Goal: Transaction & Acquisition: Subscribe to service/newsletter

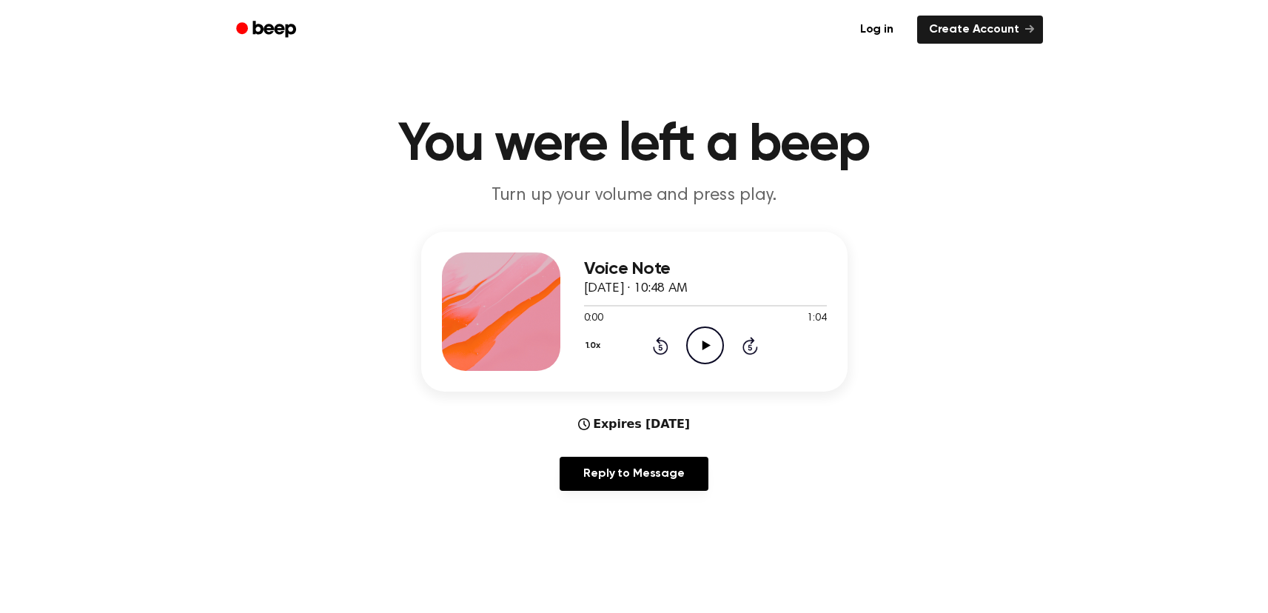
click at [700, 348] on icon "Play Audio" at bounding box center [705, 345] width 38 height 38
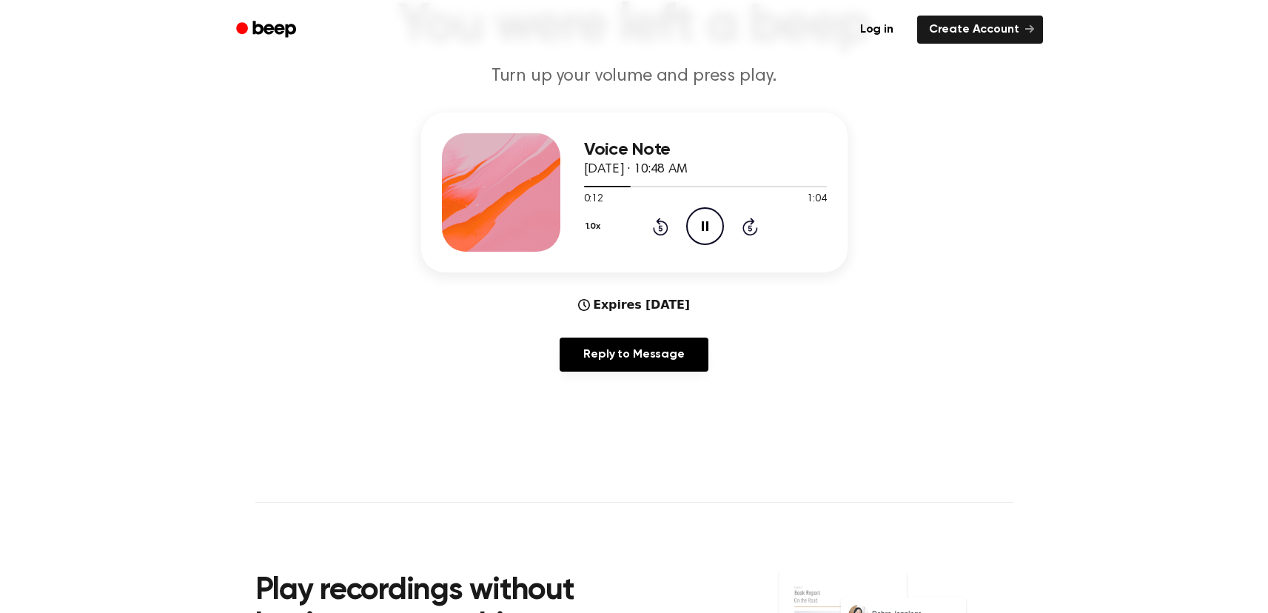
scroll to position [127, 0]
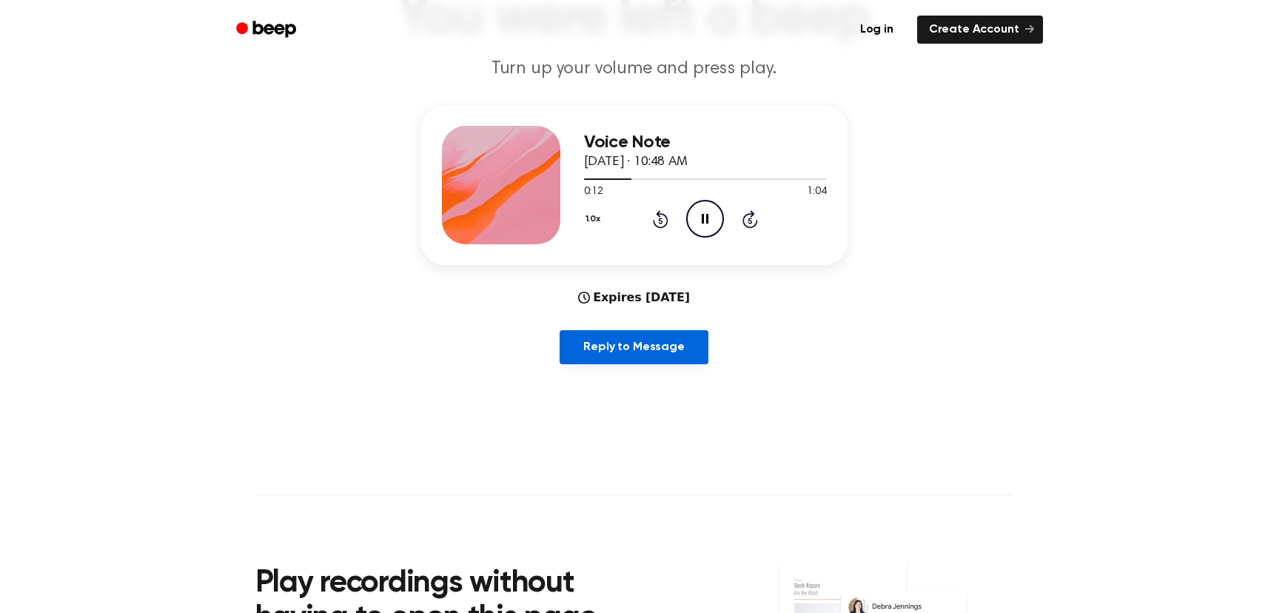
click at [635, 354] on link "Reply to Message" at bounding box center [634, 347] width 148 height 34
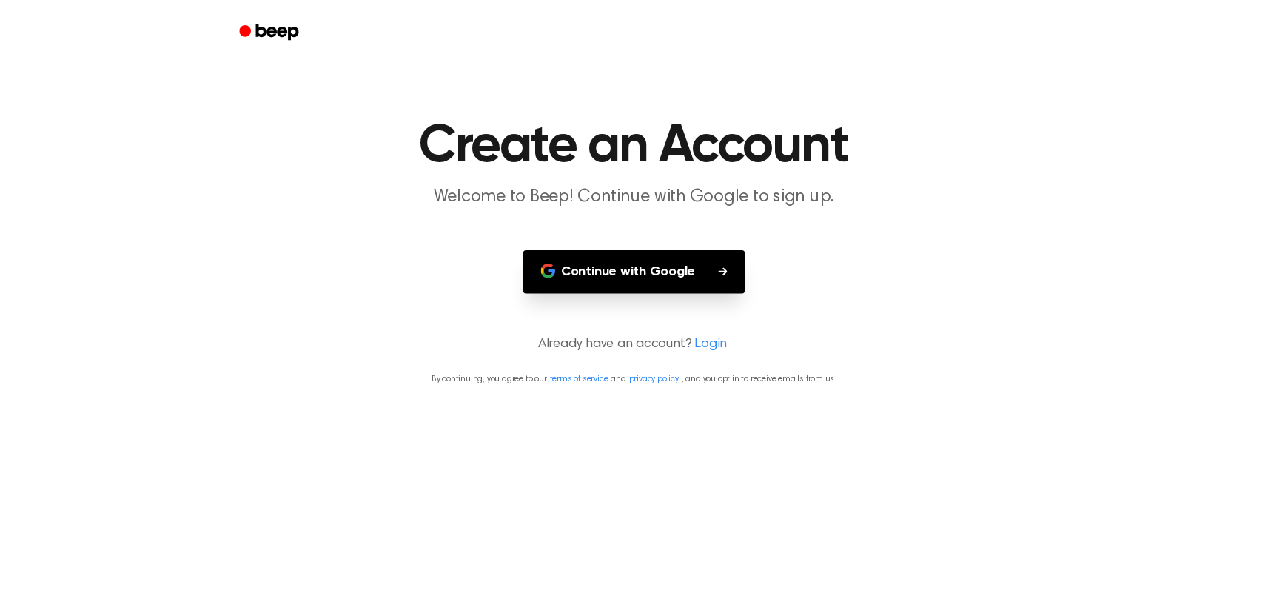
scroll to position [127, 0]
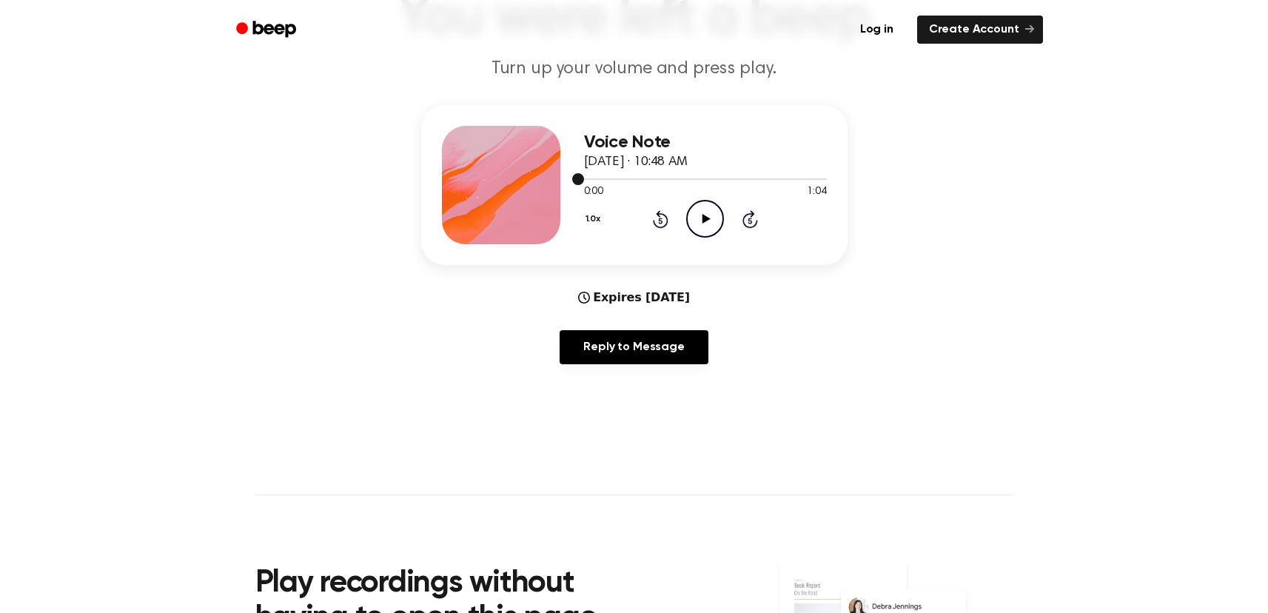
drag, startPoint x: 619, startPoint y: 181, endPoint x: 629, endPoint y: 182, distance: 10.5
click at [620, 181] on div at bounding box center [705, 178] width 243 height 12
click at [705, 215] on icon "Play Audio" at bounding box center [705, 219] width 38 height 38
click at [612, 181] on div at bounding box center [705, 178] width 243 height 12
click at [594, 181] on div at bounding box center [705, 178] width 243 height 12
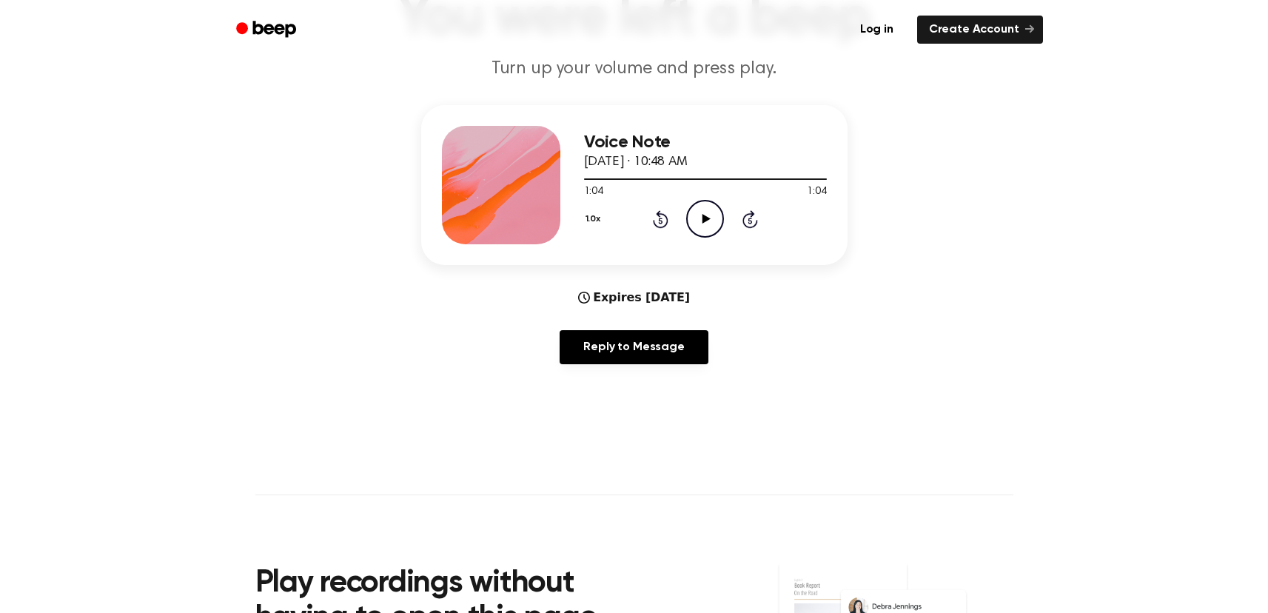
click at [701, 219] on icon "Play Audio" at bounding box center [705, 219] width 38 height 38
click at [703, 220] on icon at bounding box center [707, 219] width 8 height 10
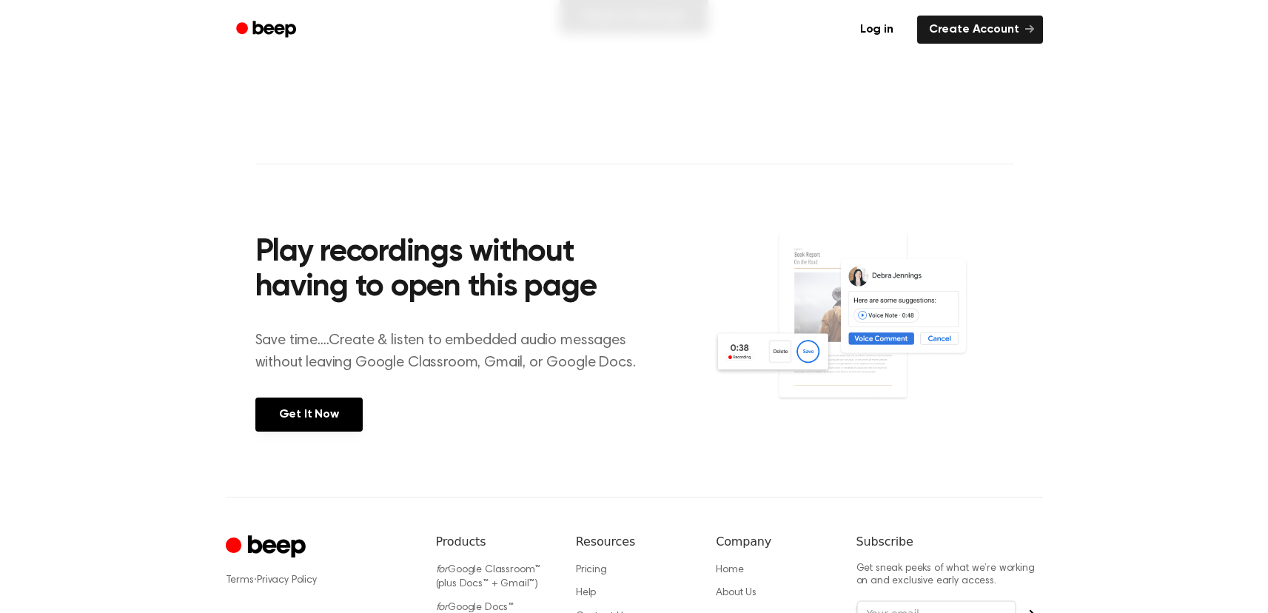
scroll to position [626, 0]
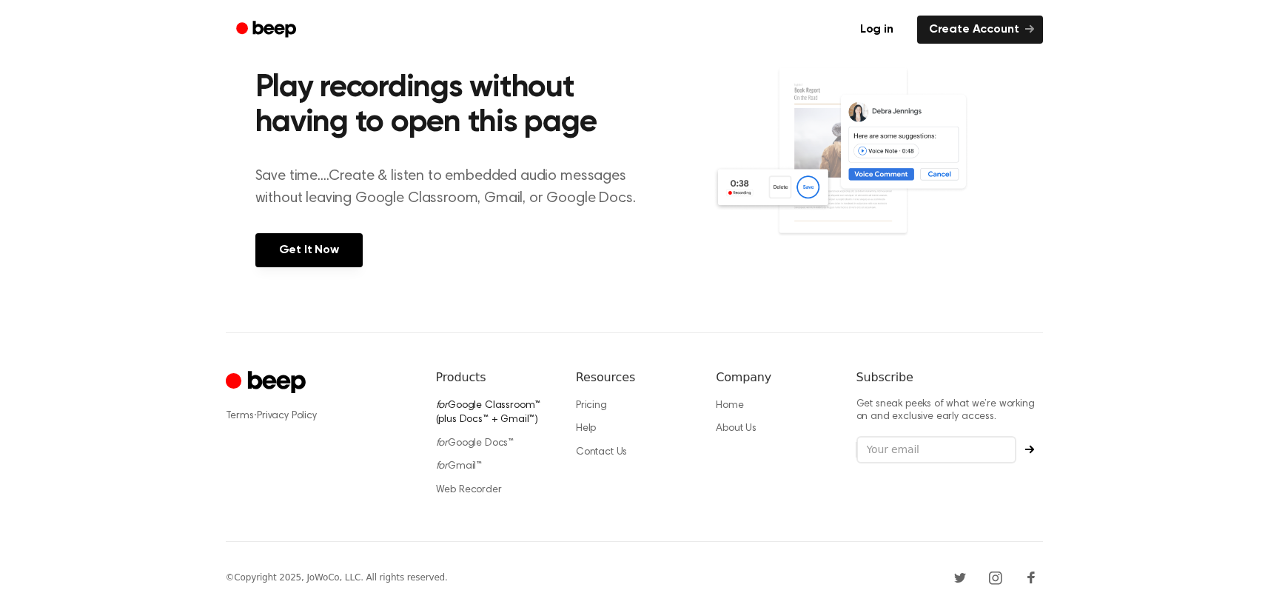
click at [492, 401] on link "for Google Classroom™ (plus Docs™ + Gmail™)" at bounding box center [488, 413] width 105 height 25
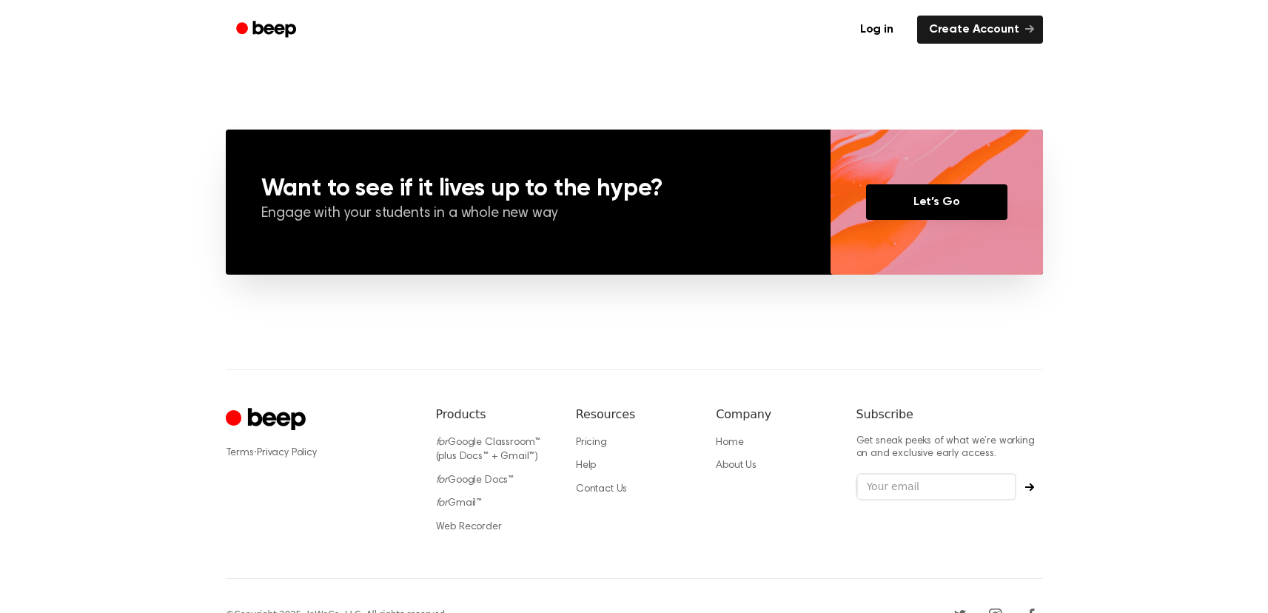
scroll to position [1255, 0]
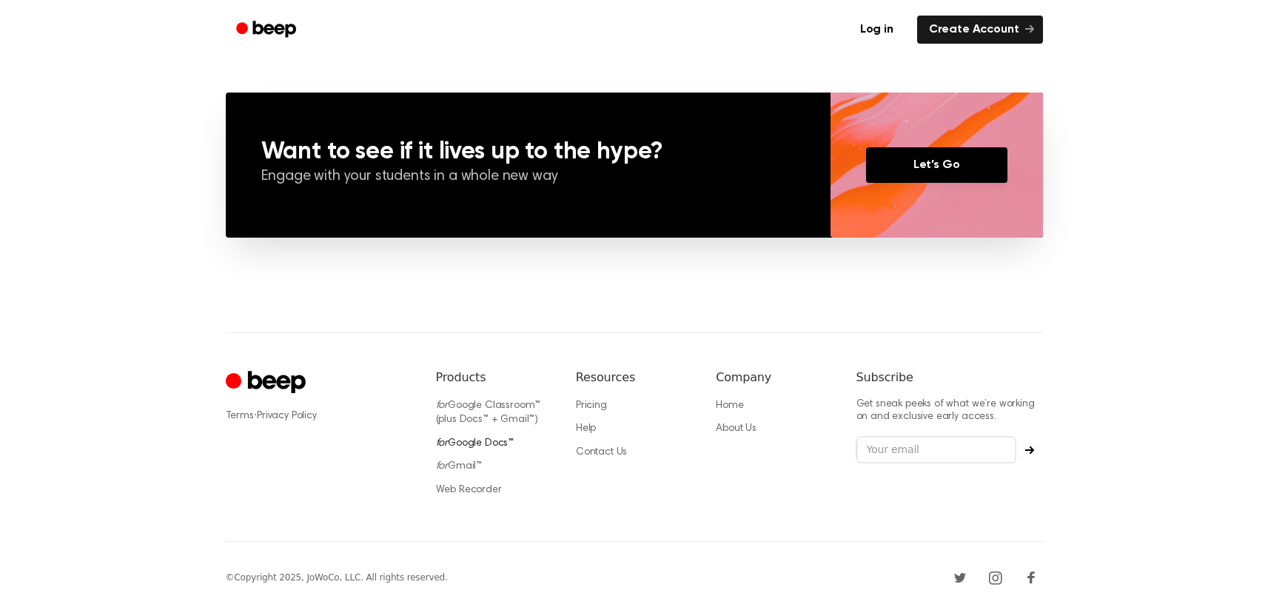
click at [499, 441] on link "for Google Docs™" at bounding box center [475, 443] width 78 height 10
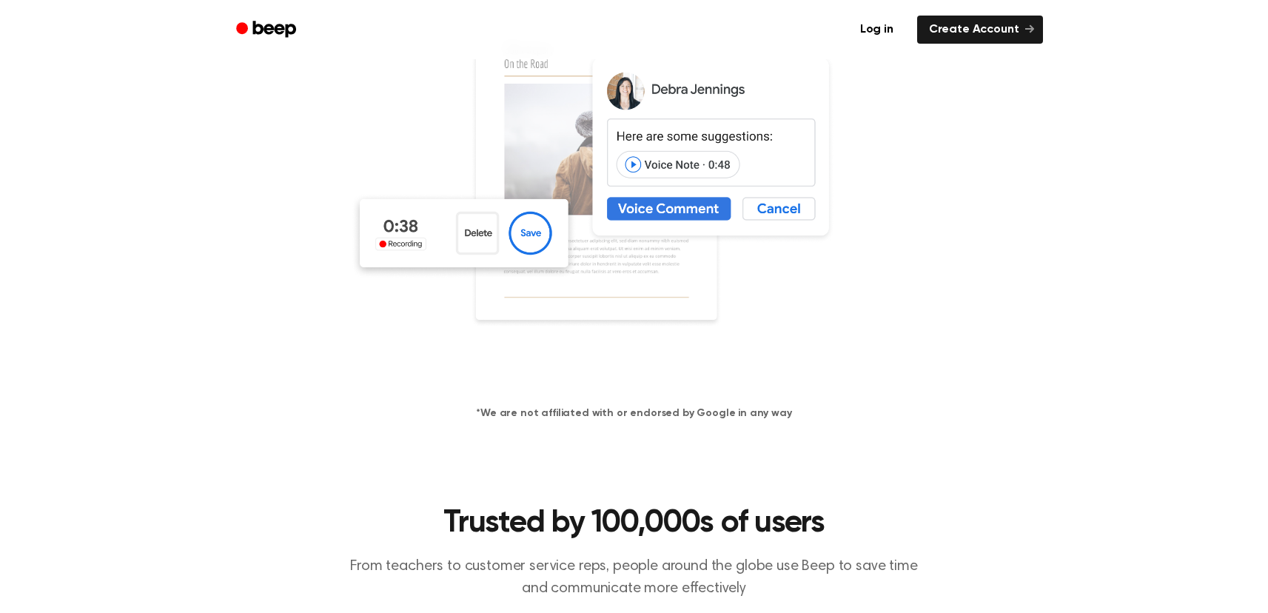
scroll to position [1246, 0]
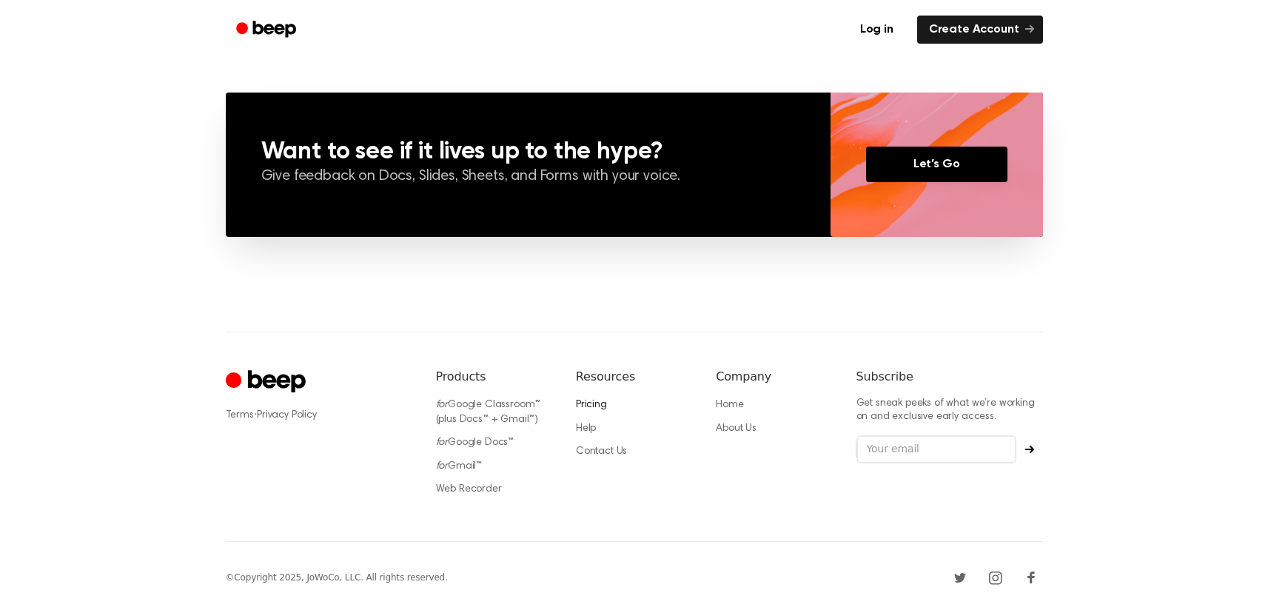
click at [592, 402] on link "Pricing" at bounding box center [591, 405] width 31 height 10
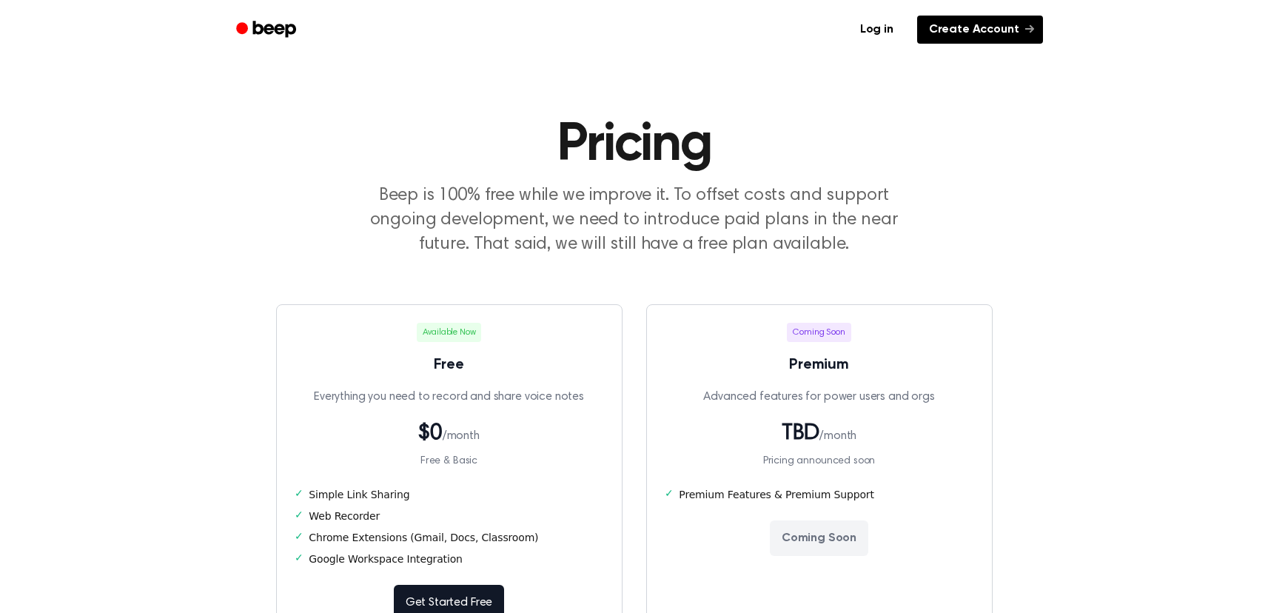
click at [959, 35] on link "Create Account" at bounding box center [980, 30] width 126 height 28
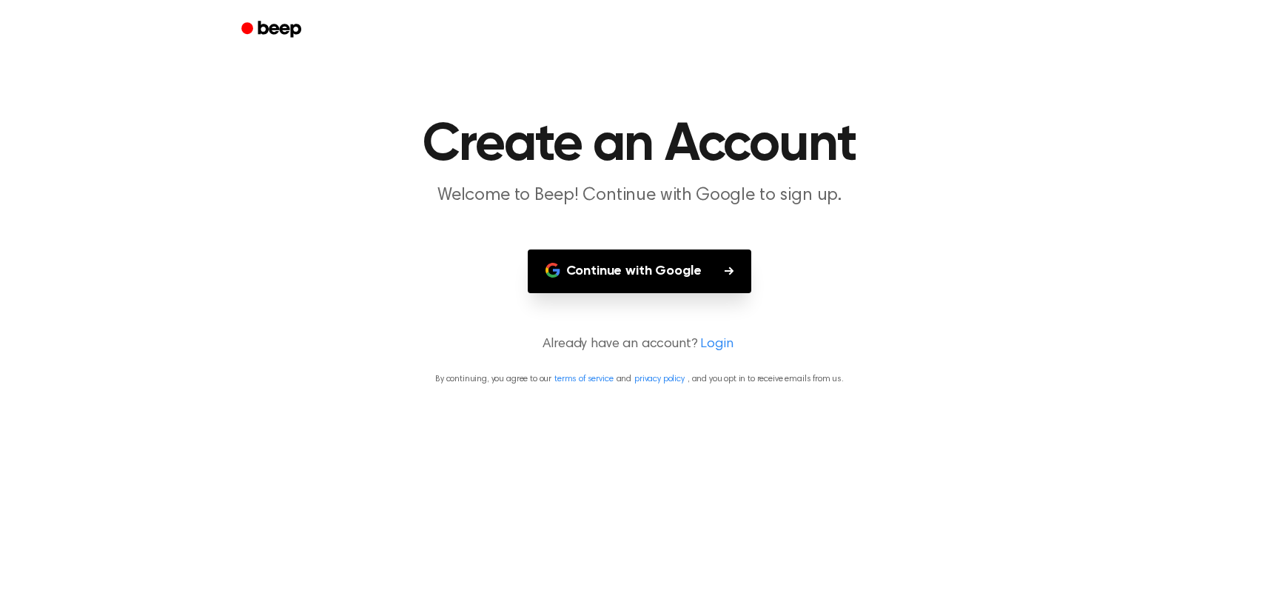
click at [638, 274] on button "Continue with Google" at bounding box center [640, 271] width 224 height 44
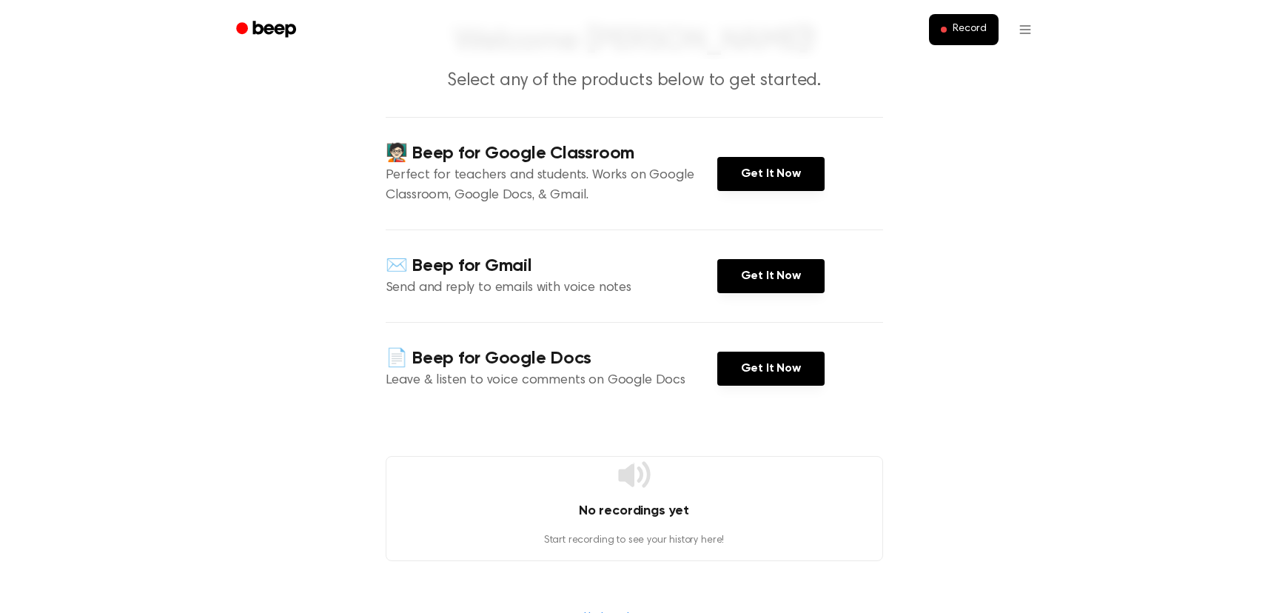
scroll to position [105, 0]
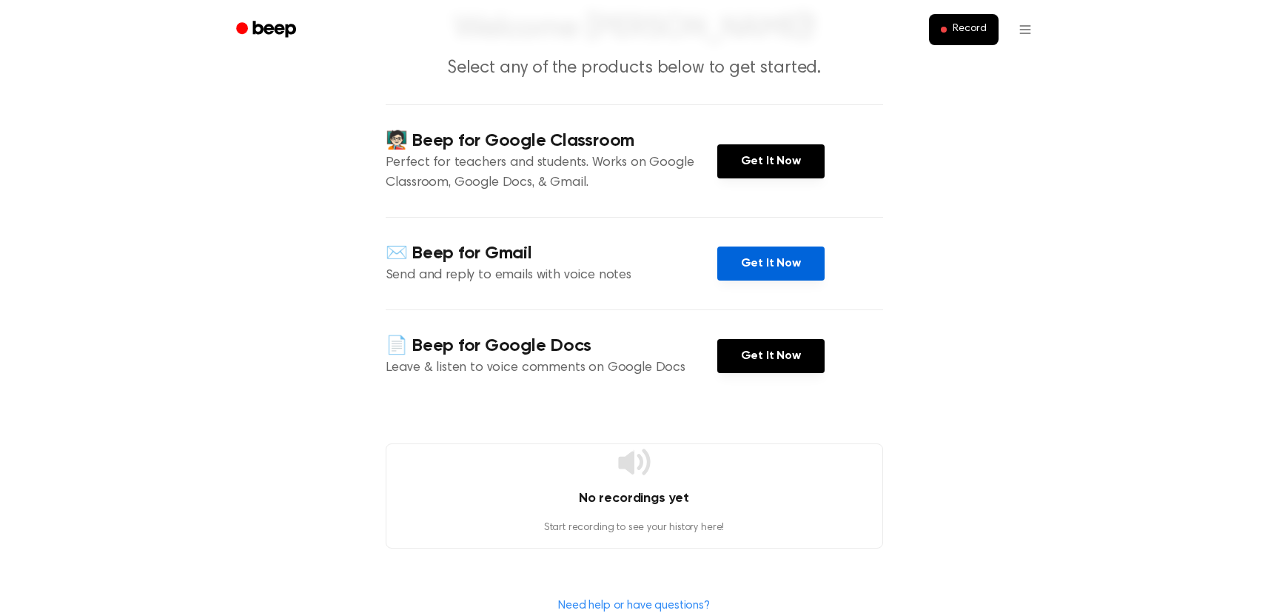
click at [769, 261] on link "Get It Now" at bounding box center [770, 264] width 107 height 34
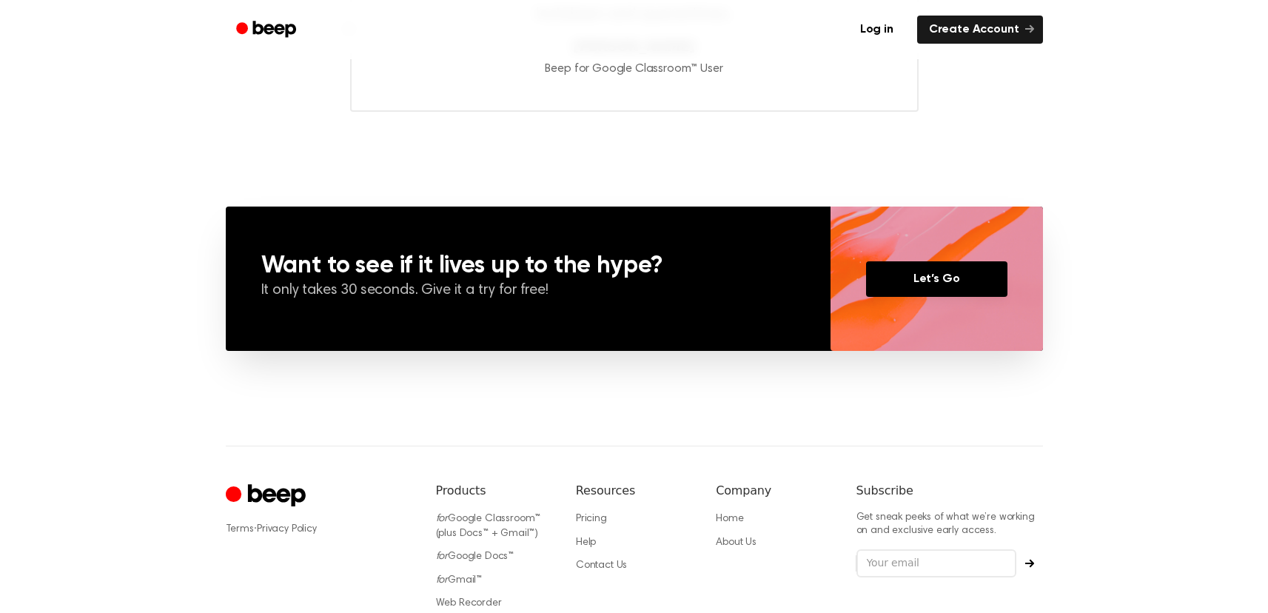
scroll to position [1068, 0]
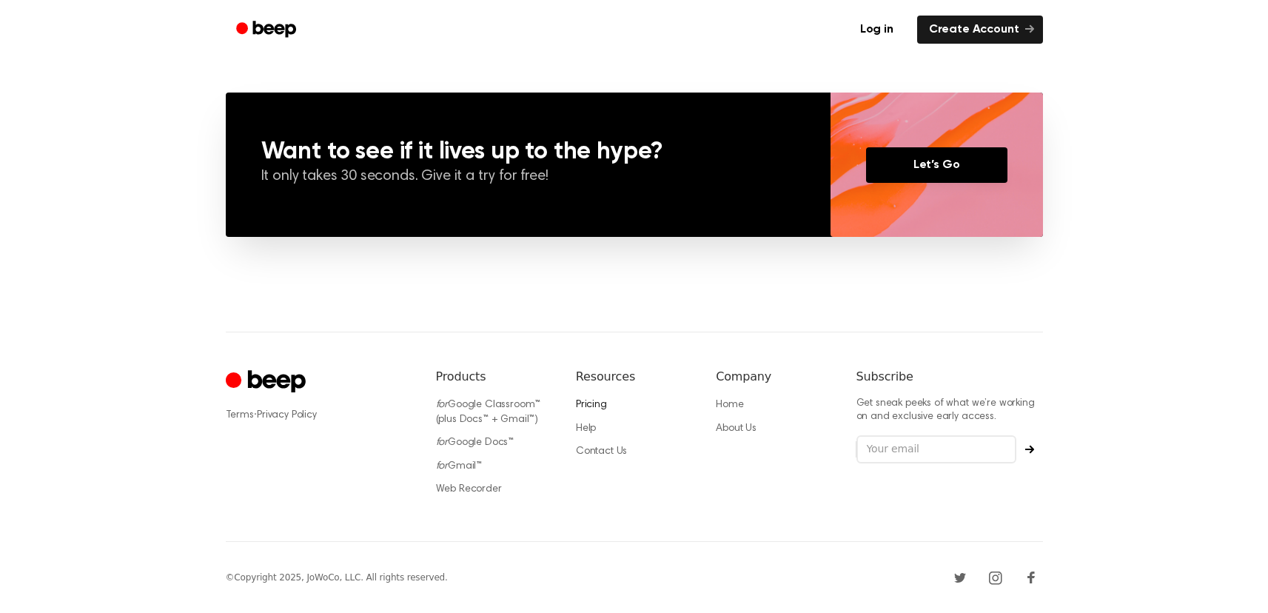
click at [591, 401] on link "Pricing" at bounding box center [591, 405] width 31 height 10
